Goal: Check status

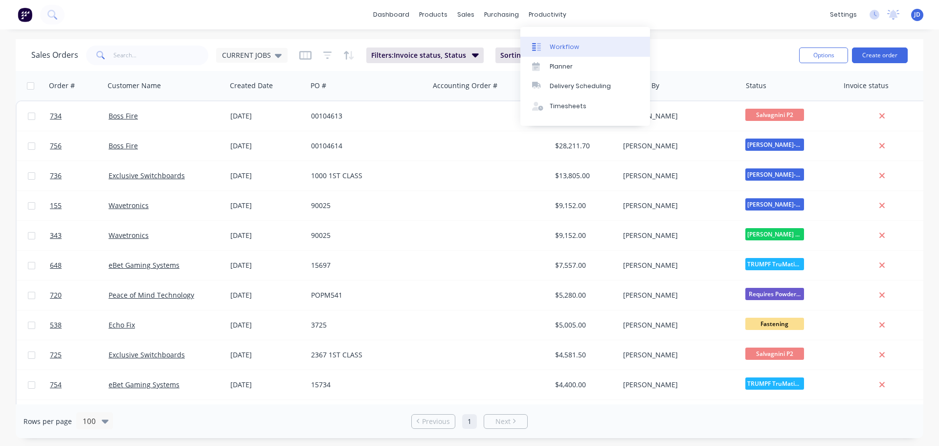
click at [557, 52] on link "Workflow" at bounding box center [586, 47] width 130 height 20
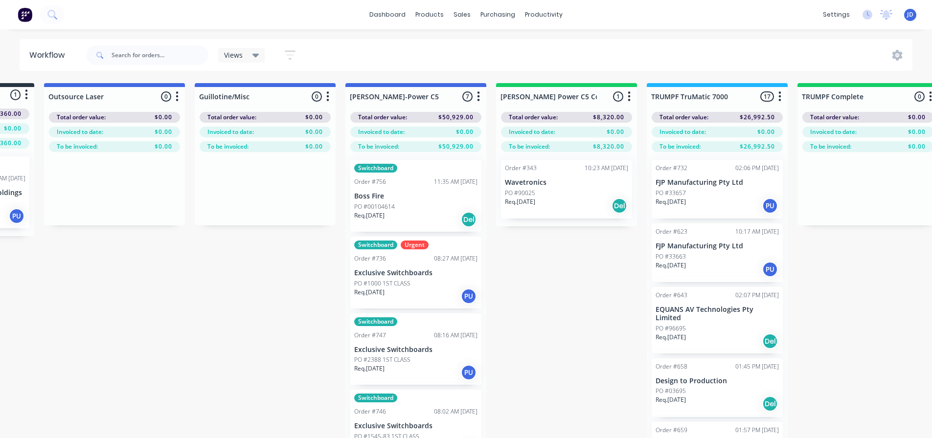
drag, startPoint x: 633, startPoint y: 288, endPoint x: 753, endPoint y: 289, distance: 119.4
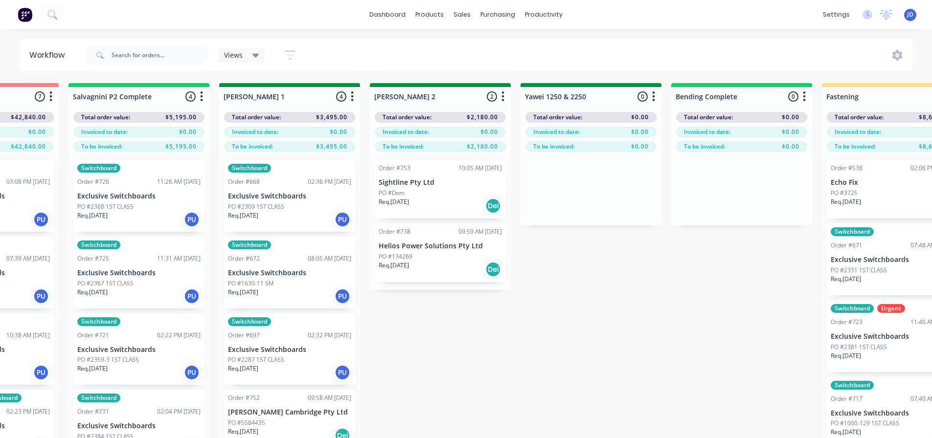
drag, startPoint x: 663, startPoint y: 311, endPoint x: 743, endPoint y: 301, distance: 80.4
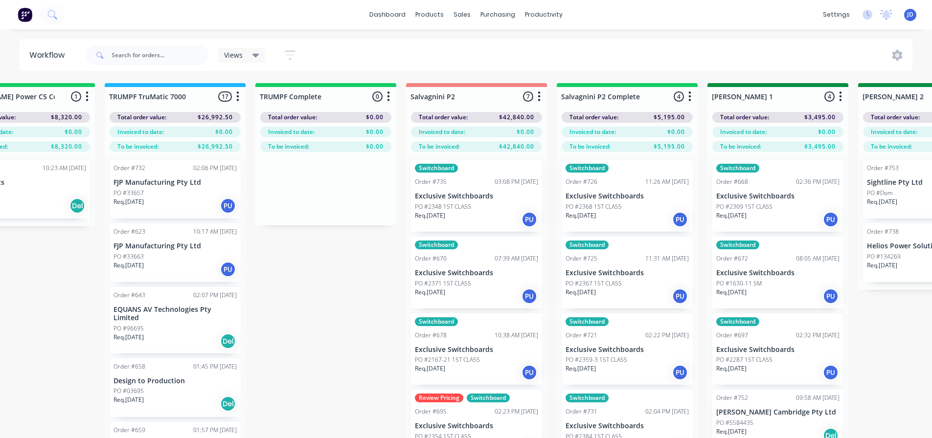
drag, startPoint x: 532, startPoint y: 299, endPoint x: 526, endPoint y: 287, distance: 14.0
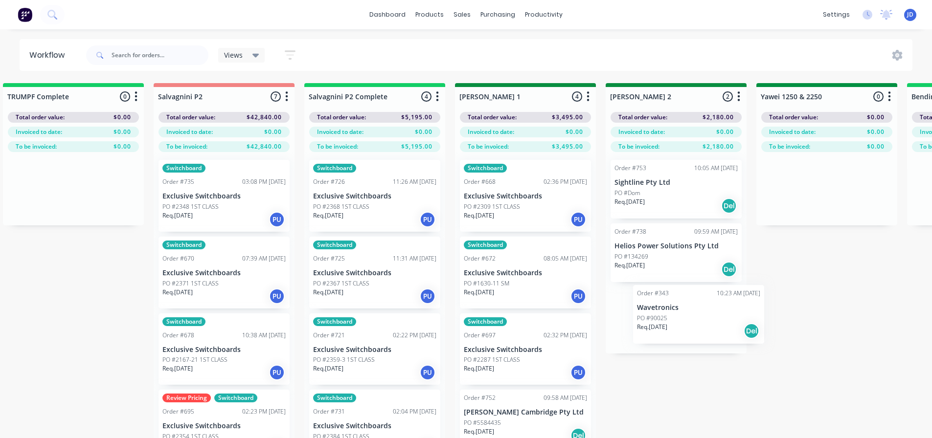
scroll to position [0, 1375]
drag, startPoint x: 220, startPoint y: 184, endPoint x: 687, endPoint y: 303, distance: 482.5
click at [706, 307] on div "On Hold 1 Status colour #FF4949 hex #FF4949 Save Cancel Notifications Email SMS…" at bounding box center [852, 278] width 4470 height 390
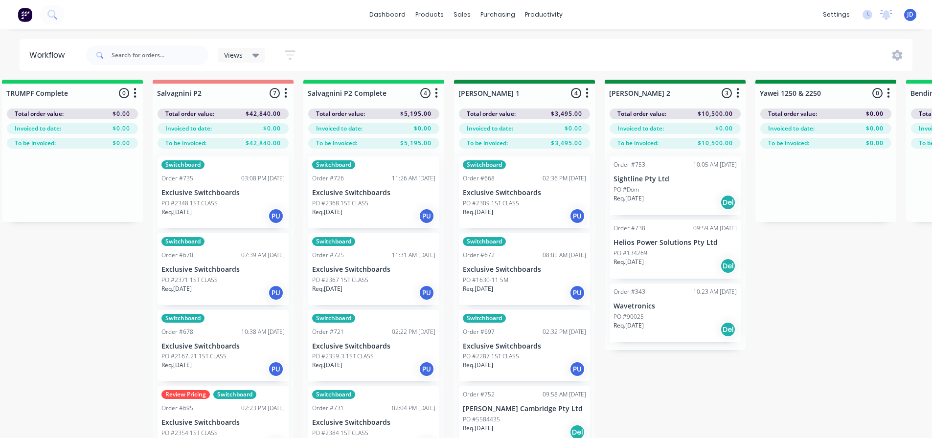
scroll to position [42, 1375]
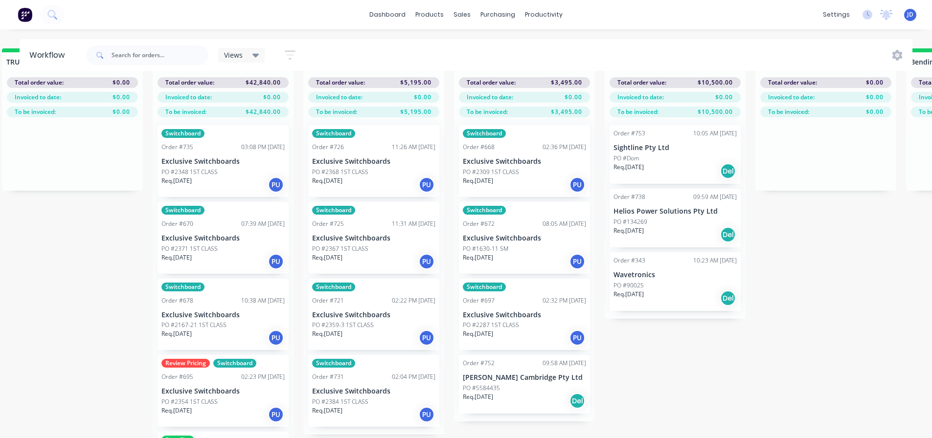
click at [505, 330] on div "Req. [DATE] PU" at bounding box center [524, 338] width 123 height 17
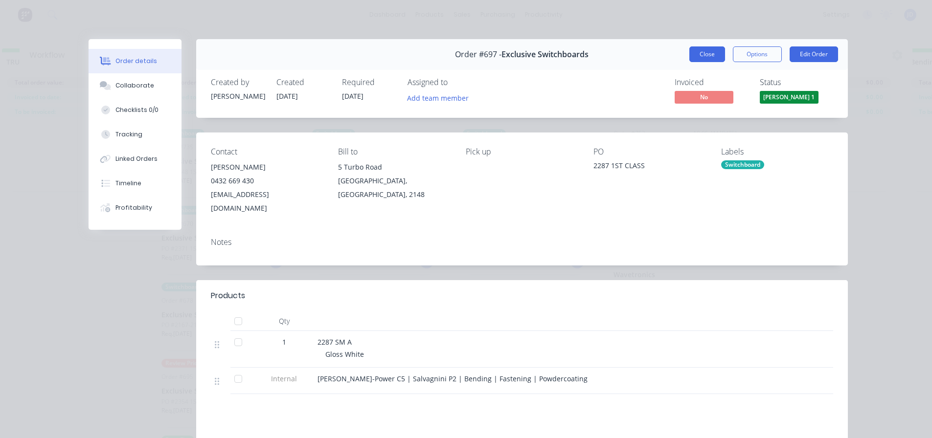
drag, startPoint x: 686, startPoint y: 45, endPoint x: 705, endPoint y: 55, distance: 22.1
click at [699, 51] on div "Order #697 - Exclusive Switchboards Close Options Edit Order" at bounding box center [522, 54] width 652 height 31
click at [706, 55] on button "Close" at bounding box center [707, 54] width 36 height 16
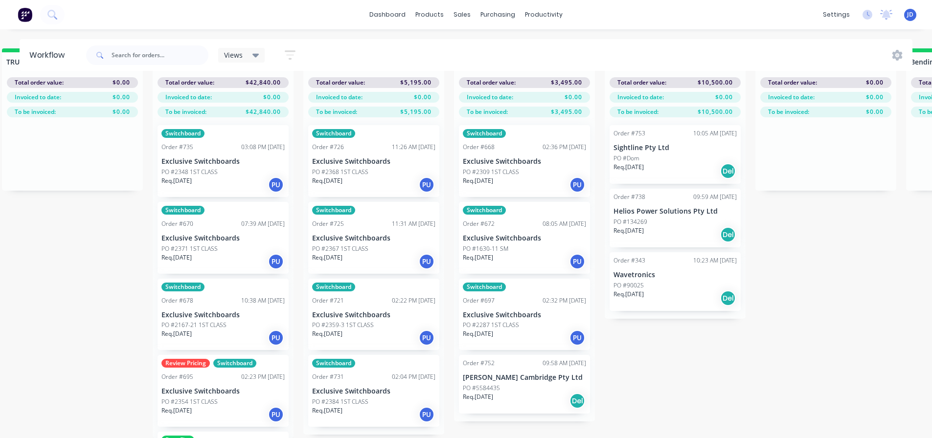
drag, startPoint x: 726, startPoint y: 367, endPoint x: 711, endPoint y: 356, distance: 18.4
click at [725, 367] on div "On Hold 1 Status colour #FF4949 hex #FF4949 Save Cancel Notifications Email SMS…" at bounding box center [852, 243] width 4470 height 390
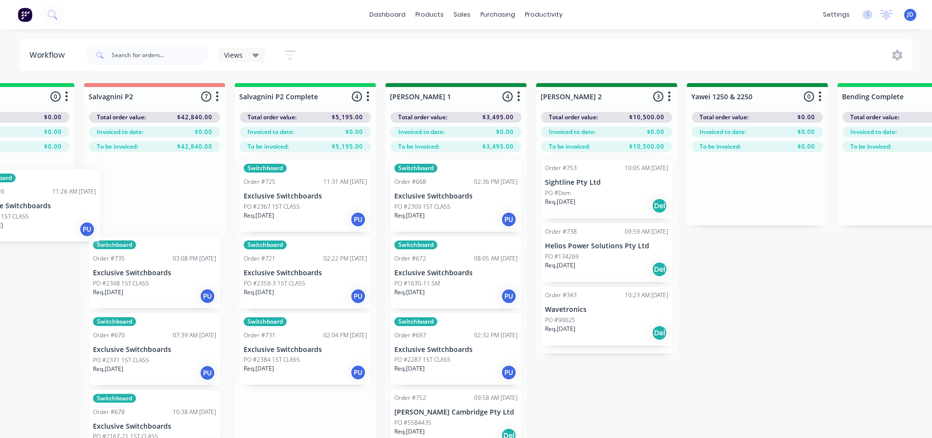
scroll to position [0, 1442]
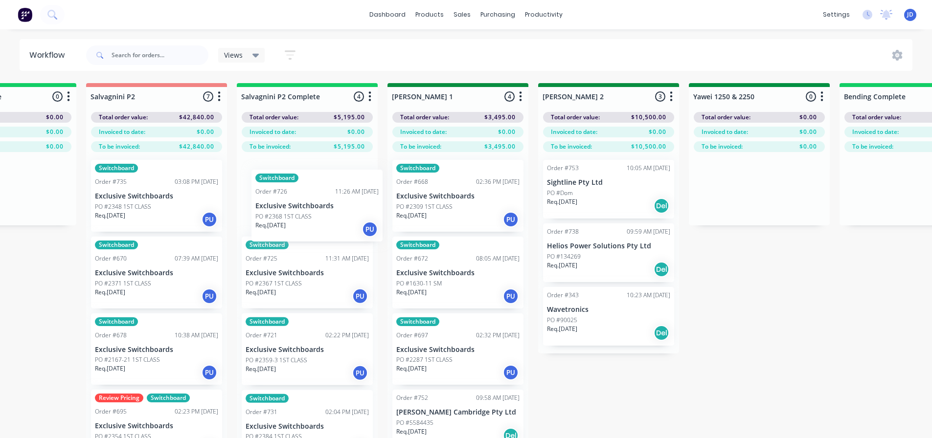
drag, startPoint x: 500, startPoint y: 217, endPoint x: 326, endPoint y: 194, distance: 175.2
click at [333, 196] on div "Switchboard Order #726 11:26 AM [DATE] Exclusive Switchboards PO #2368 1ST CLAS…" at bounding box center [307, 312] width 141 height 321
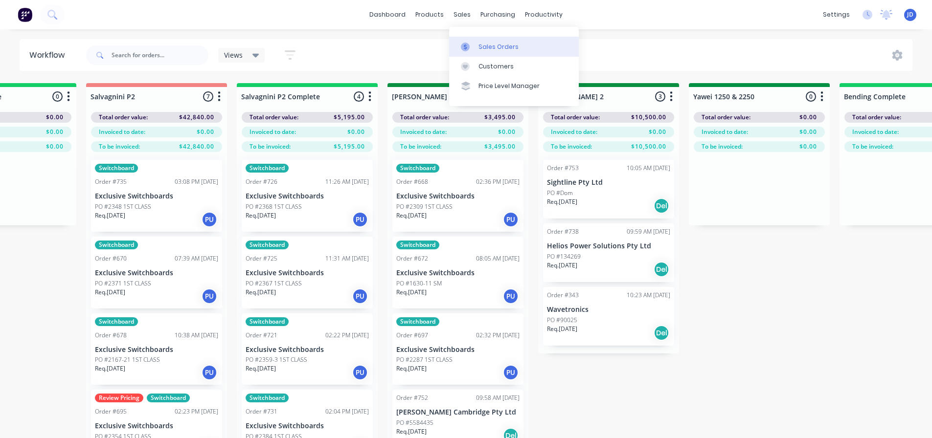
click at [469, 51] on link "Sales Orders" at bounding box center [514, 47] width 130 height 20
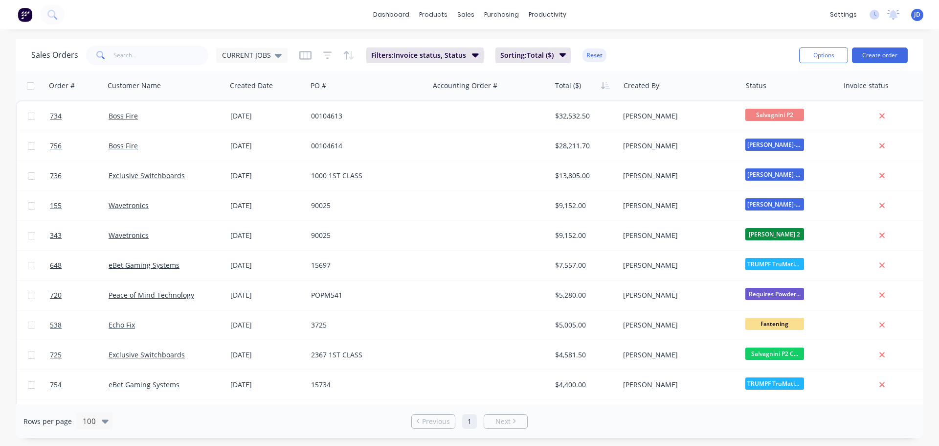
click at [159, 41] on div "Sales Orders CURRENT JOBS Filters: Invoice status, Status Sorting: Total ($) Re…" at bounding box center [470, 55] width 908 height 32
click at [184, 53] on input "text" at bounding box center [161, 56] width 95 height 20
type input "echo"
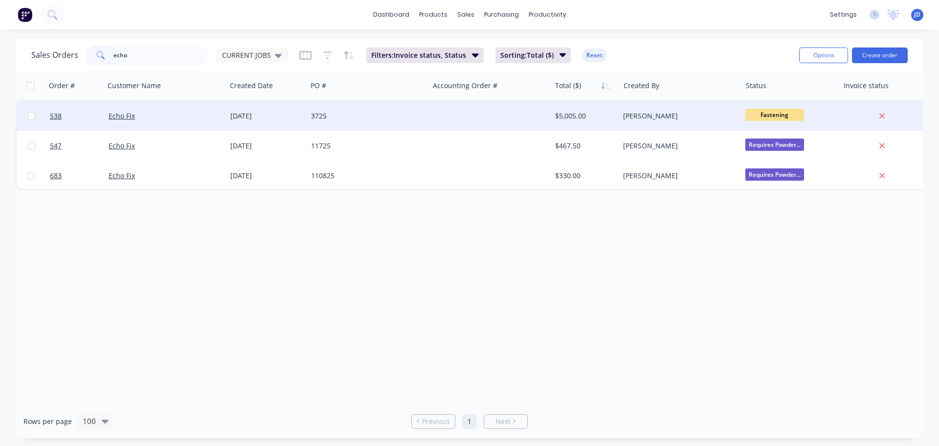
click at [351, 113] on div "3725" at bounding box center [365, 116] width 109 height 10
